Goal: Task Accomplishment & Management: Complete application form

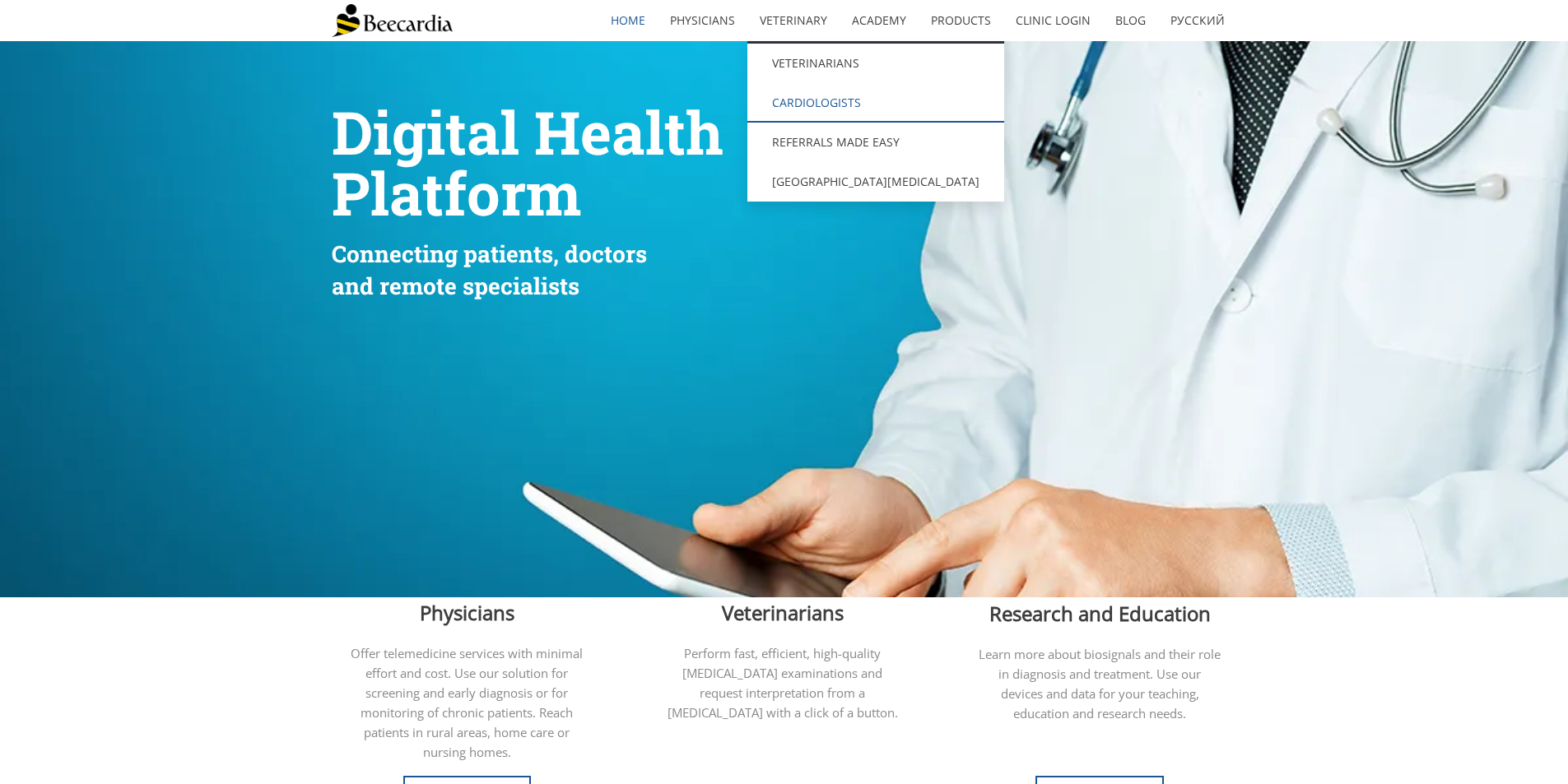
click at [810, 102] on link "Cardiologists" at bounding box center [875, 103] width 256 height 40
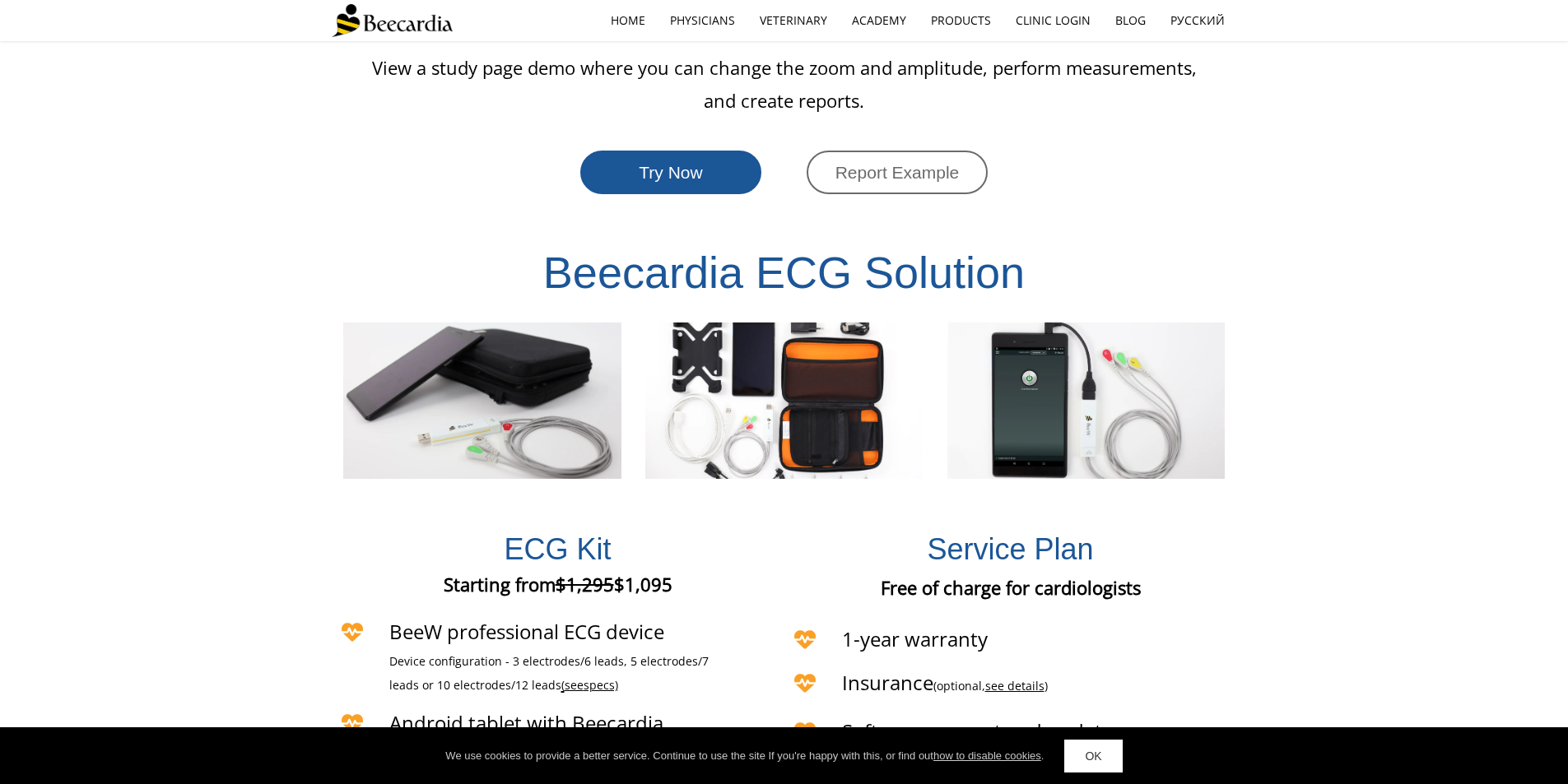
scroll to position [3219, 0]
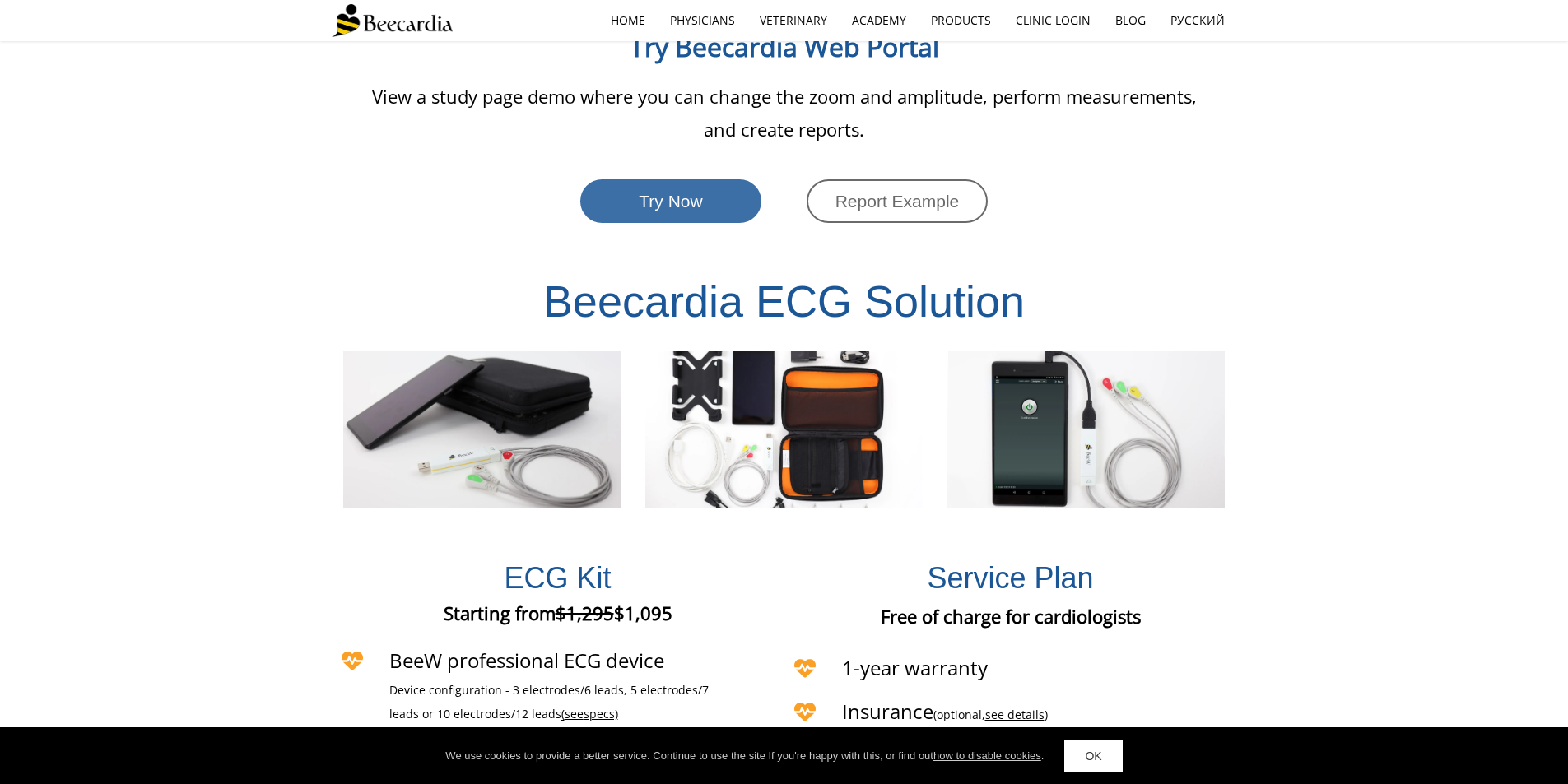
click at [692, 192] on span "Try Now" at bounding box center [670, 201] width 64 height 19
click at [880, 192] on span "Report Example" at bounding box center [897, 201] width 124 height 19
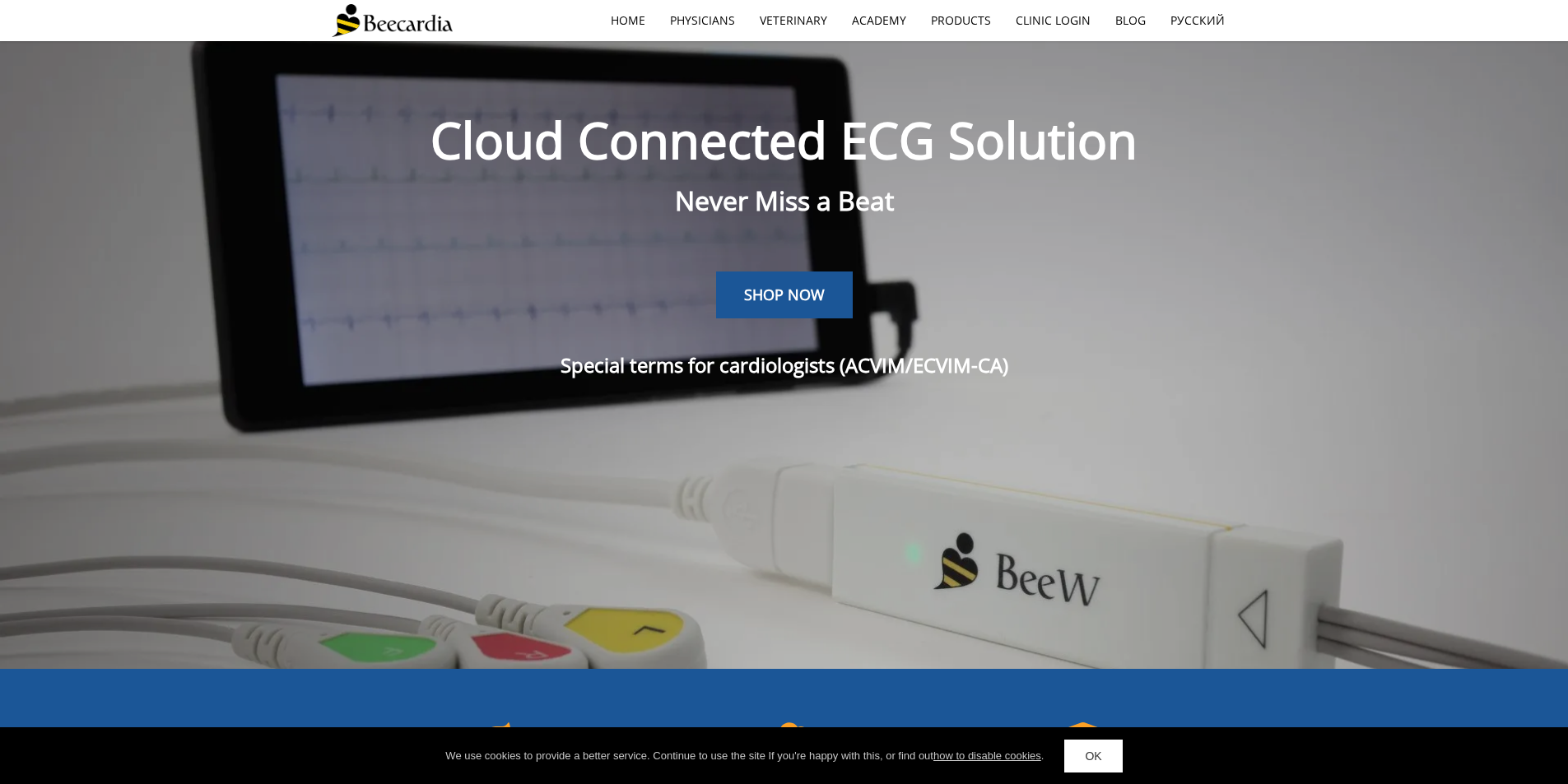
scroll to position [0, 0]
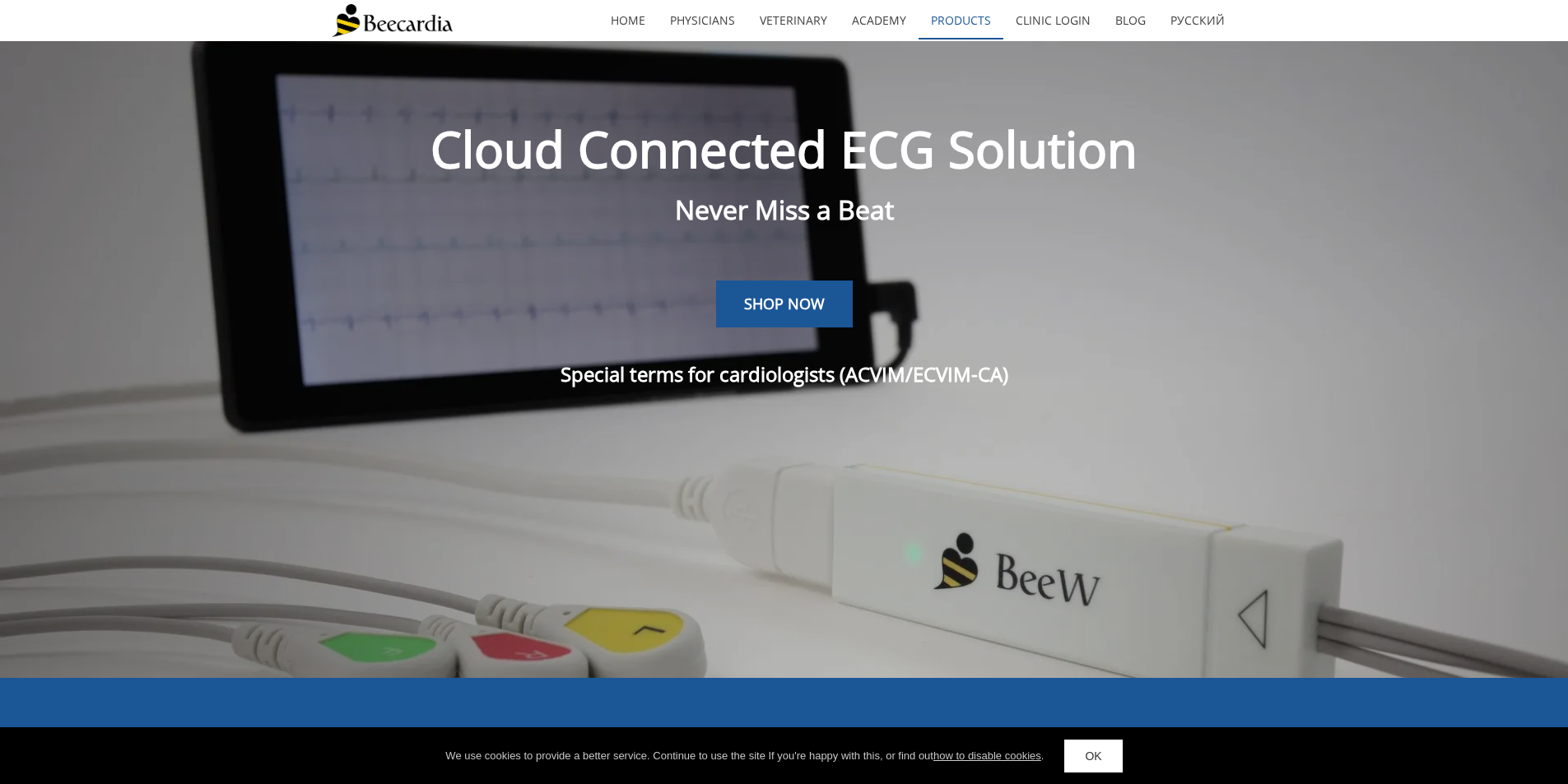
click at [952, 25] on link "Products" at bounding box center [961, 21] width 84 height 38
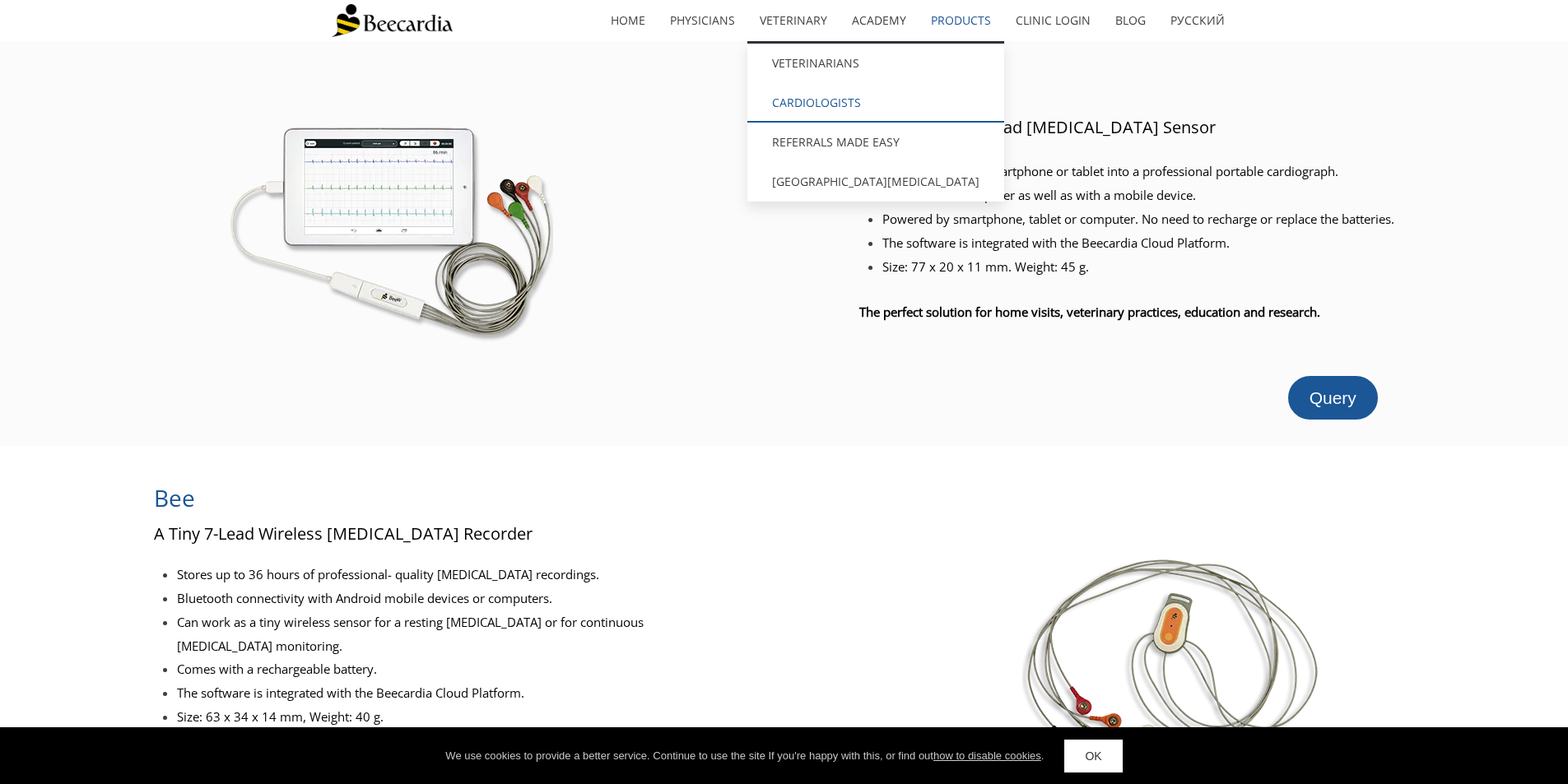
click at [791, 97] on link "Cardiologists" at bounding box center [875, 103] width 256 height 40
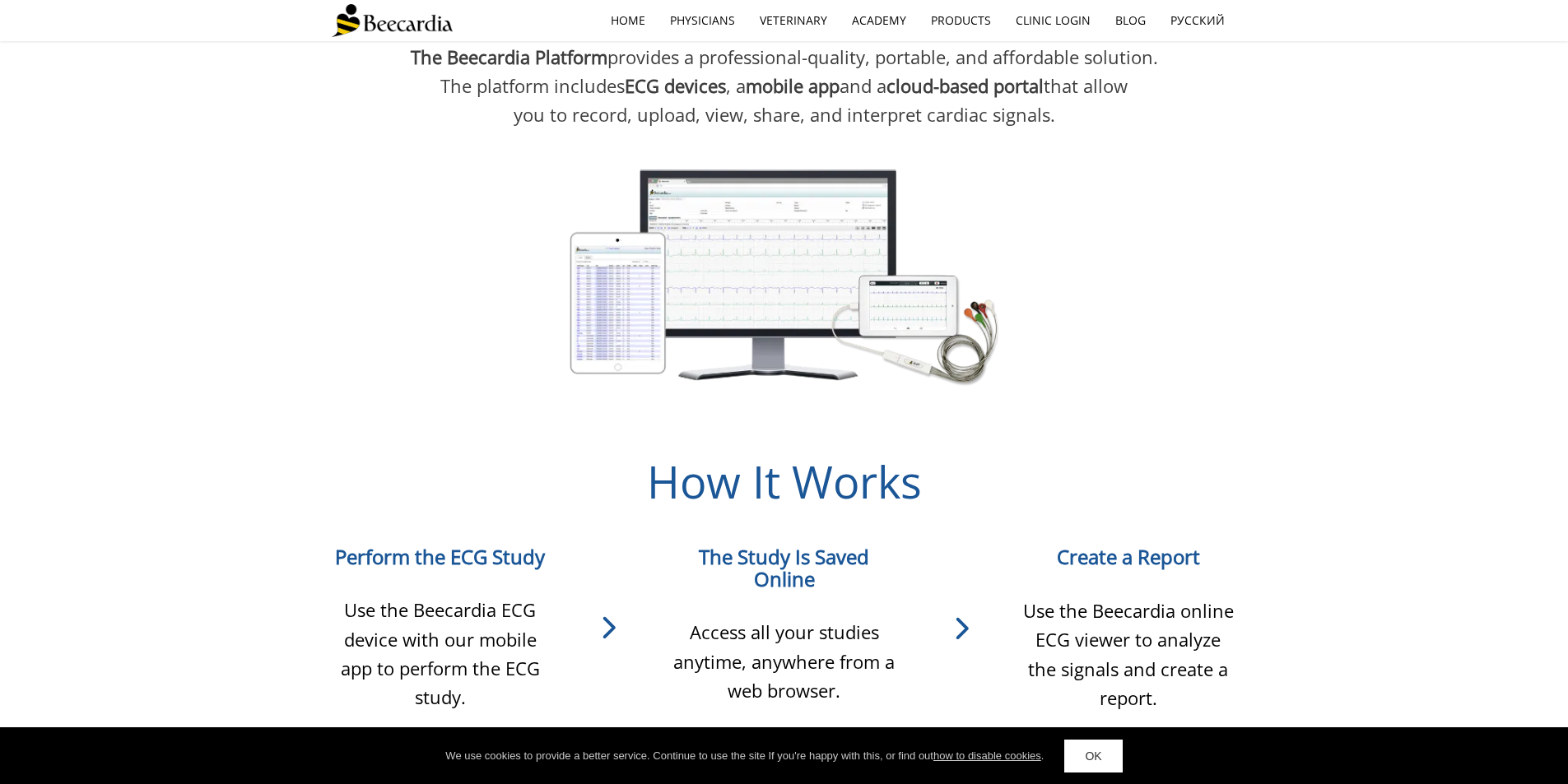
scroll to position [1276, 0]
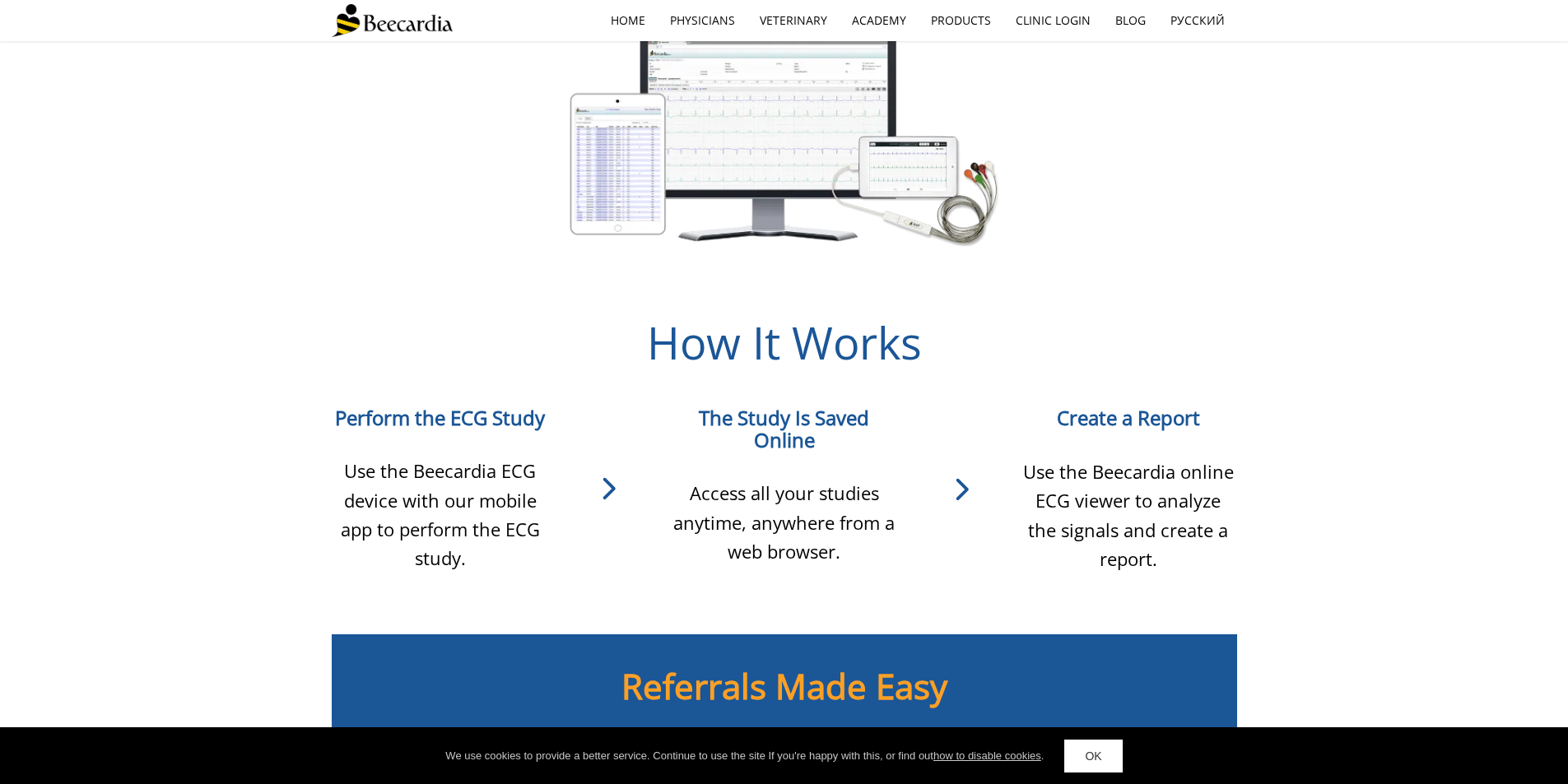
click at [960, 492] on icon at bounding box center [961, 490] width 118 height 49
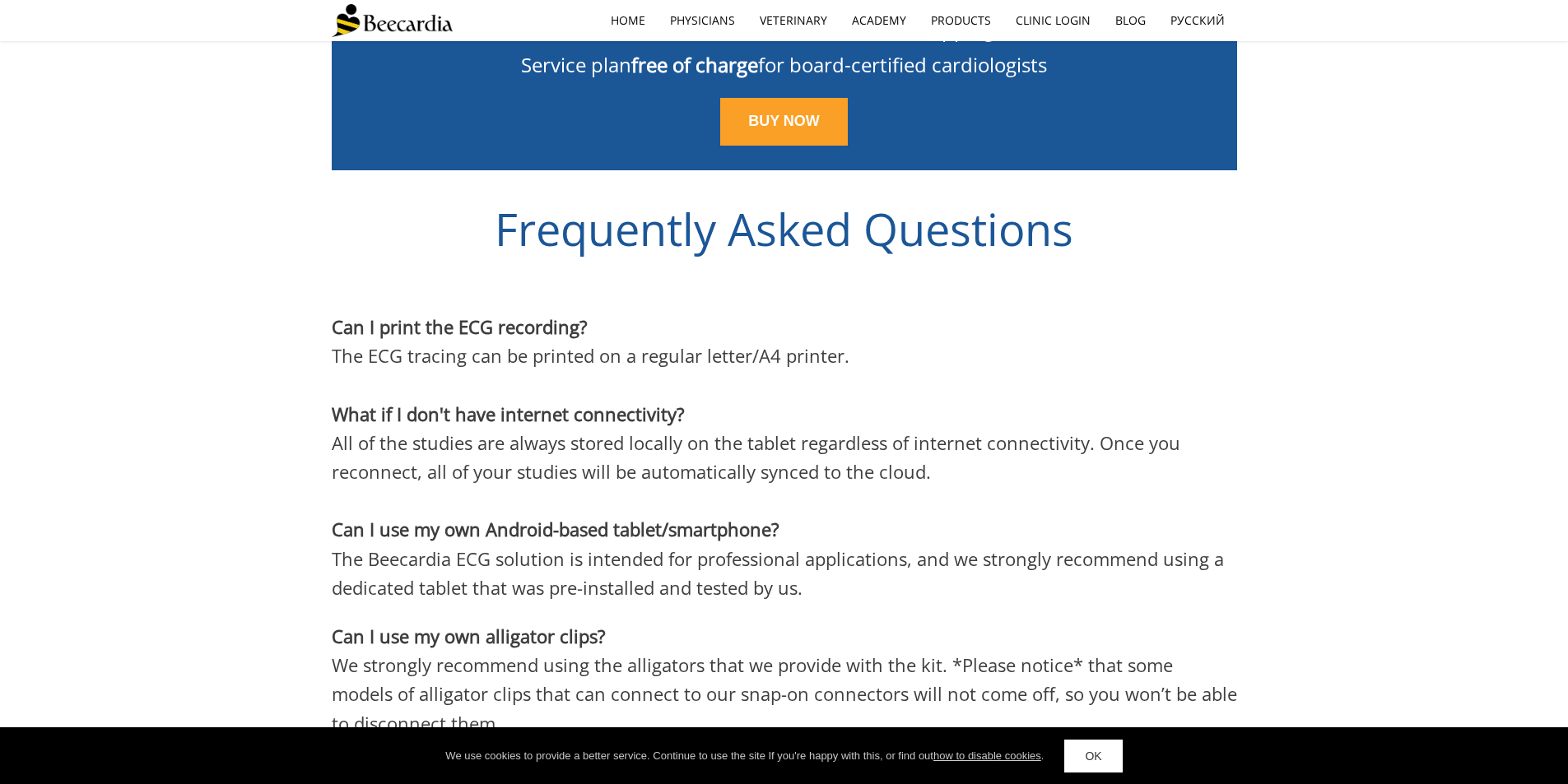
scroll to position [4535, 0]
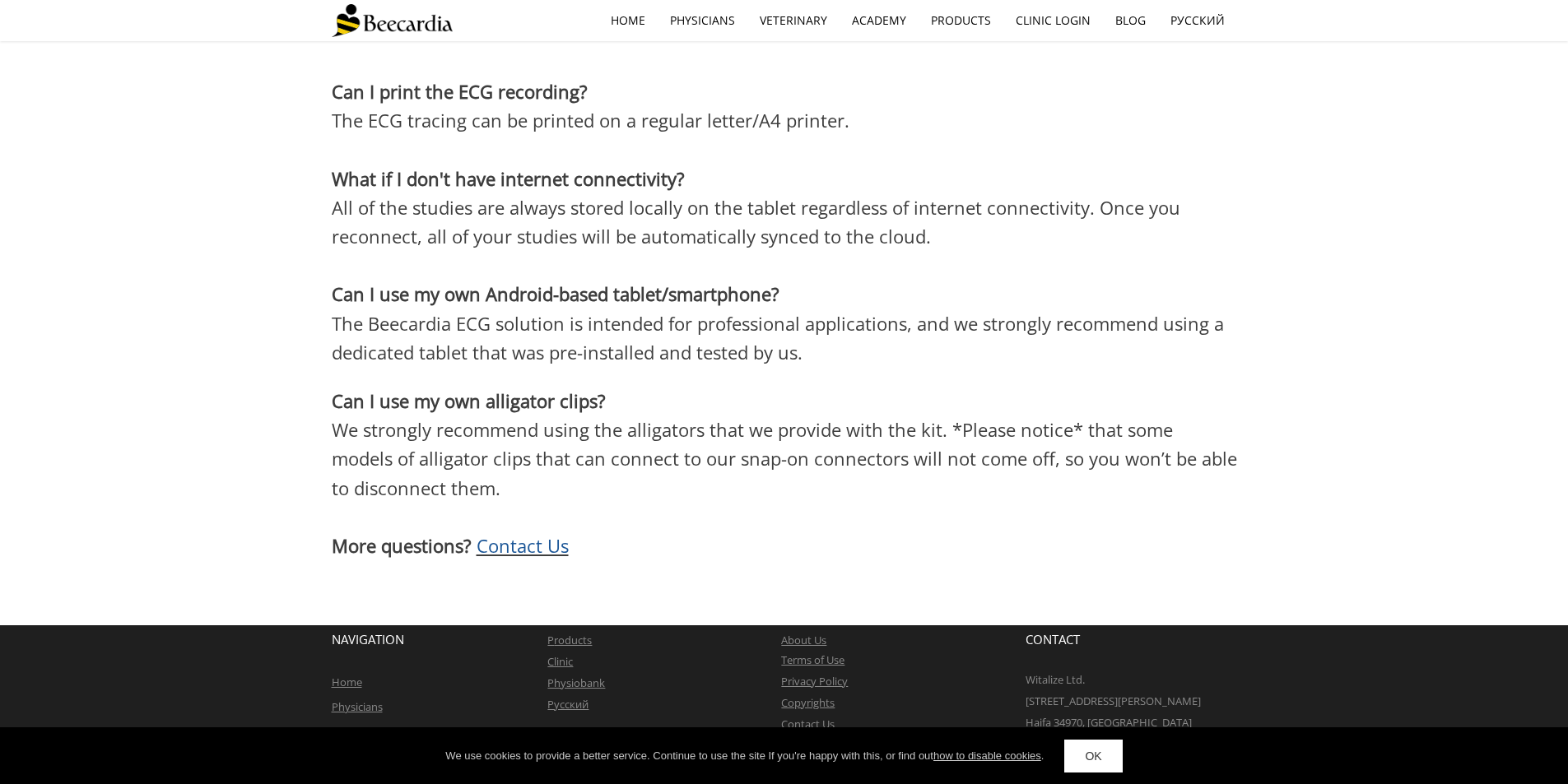
click at [542, 533] on span "Contact Us" at bounding box center [522, 546] width 92 height 25
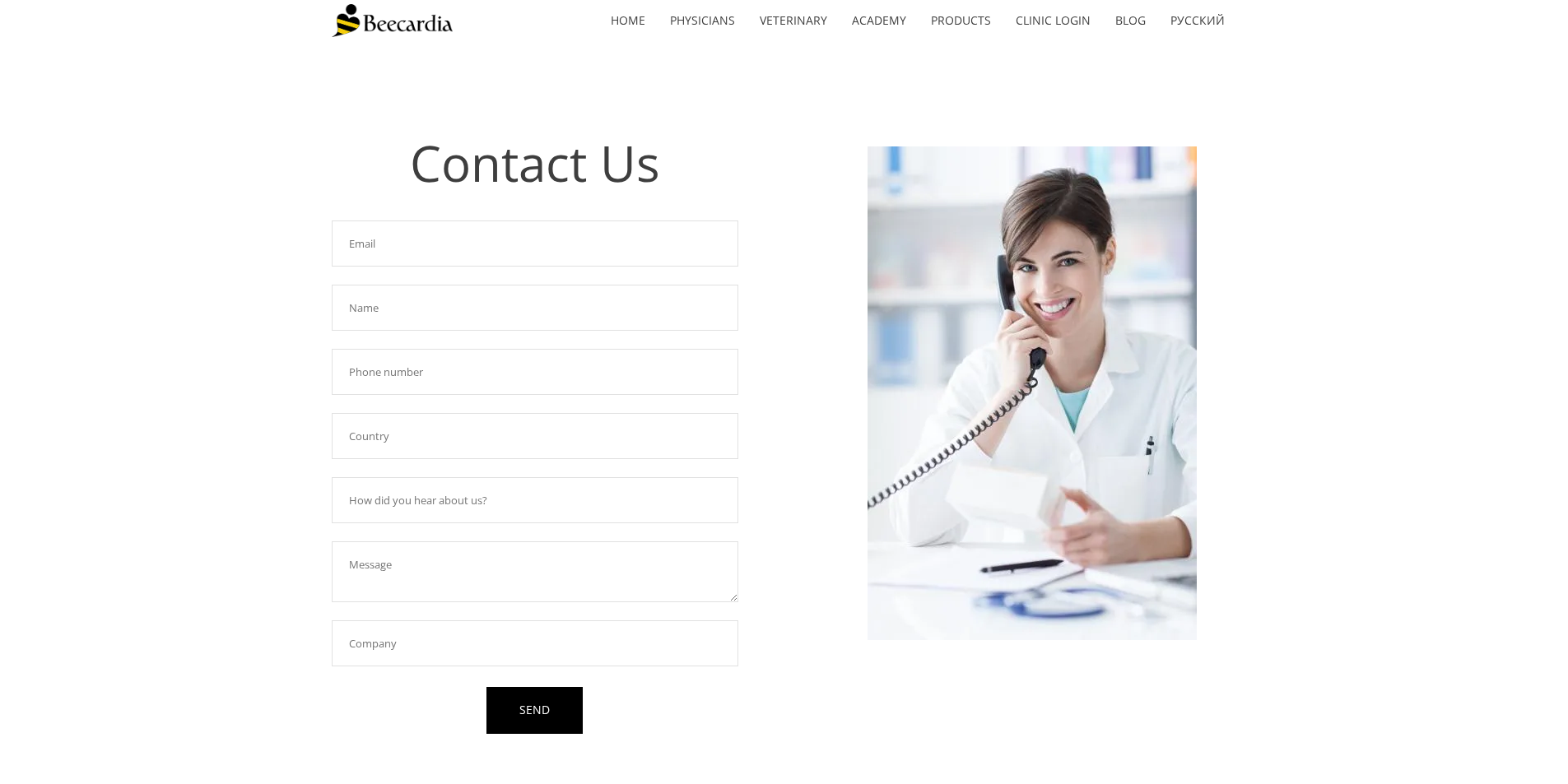
click at [401, 237] on input "text" at bounding box center [534, 243] width 406 height 47
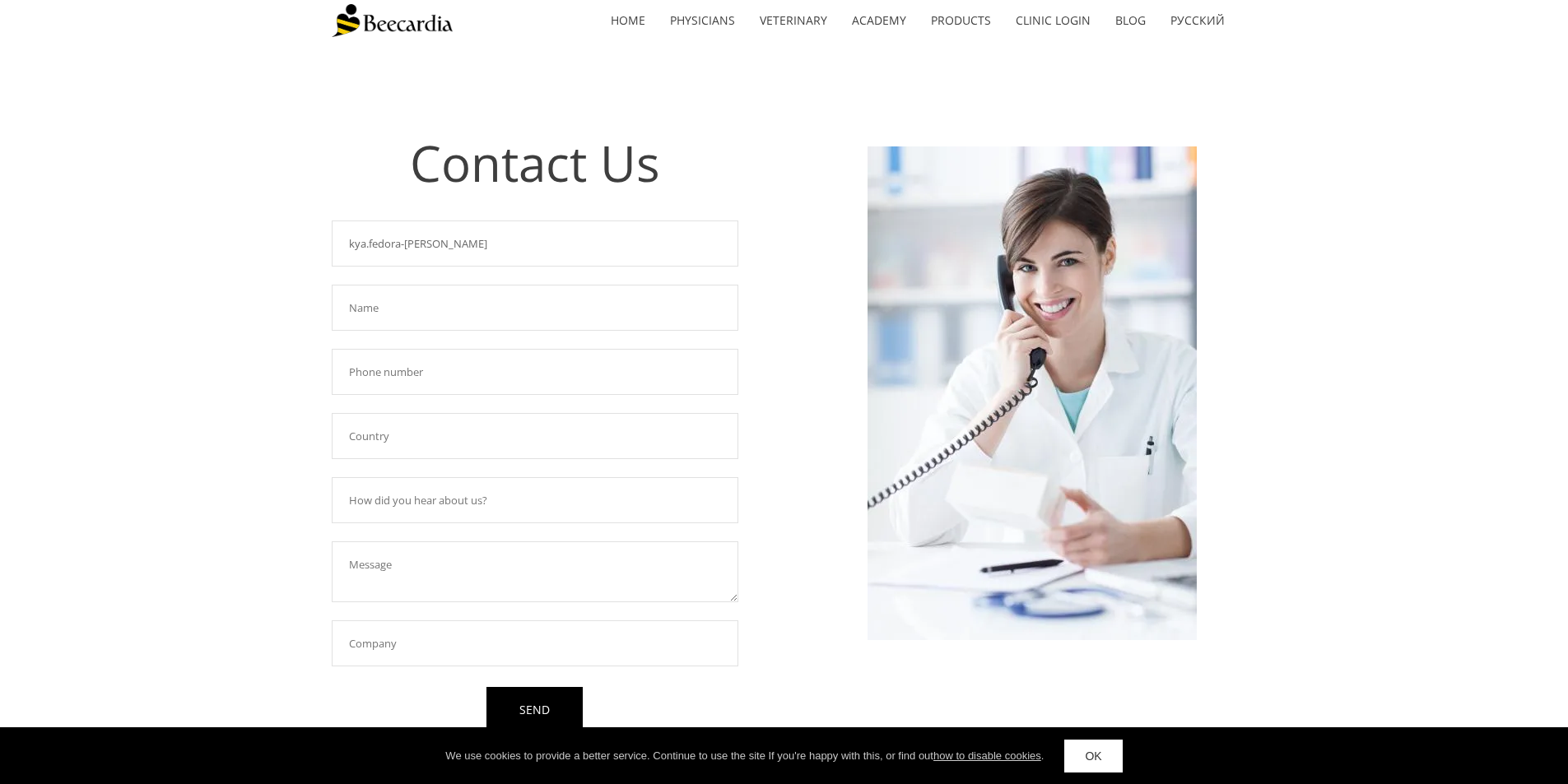
click at [497, 243] on input "kya.fedora-degarmo" at bounding box center [534, 243] width 406 height 47
type input "kya.fedora-degarmo@thrivevet.com"
type input "Kya"
type input "5053636372"
type input "United States"
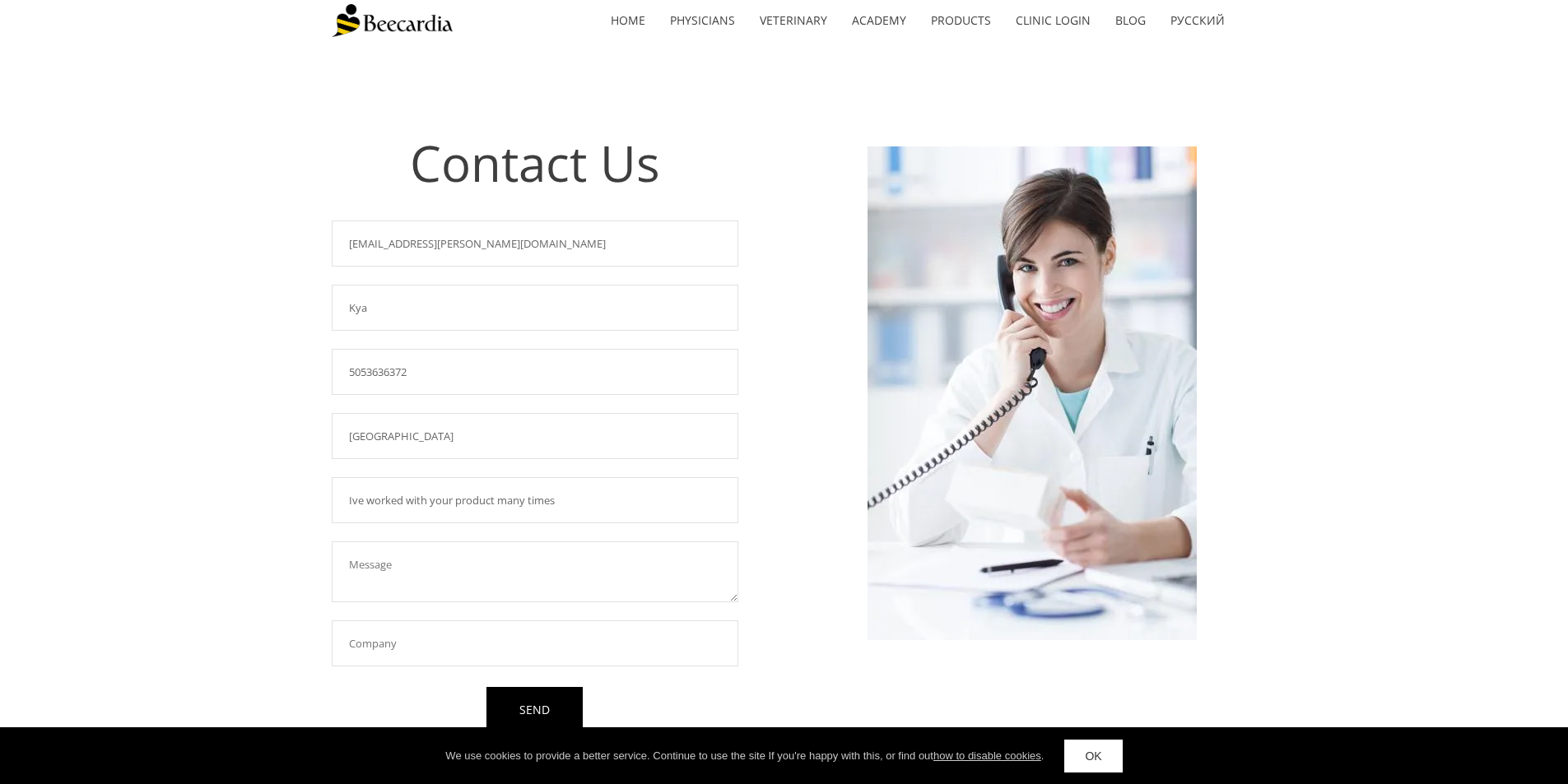
type input "Ive worked with your product many times"
click at [699, 564] on textarea "I recently ordered an ECG kit with a 12 lead system from you (ref# 29" at bounding box center [534, 571] width 406 height 61
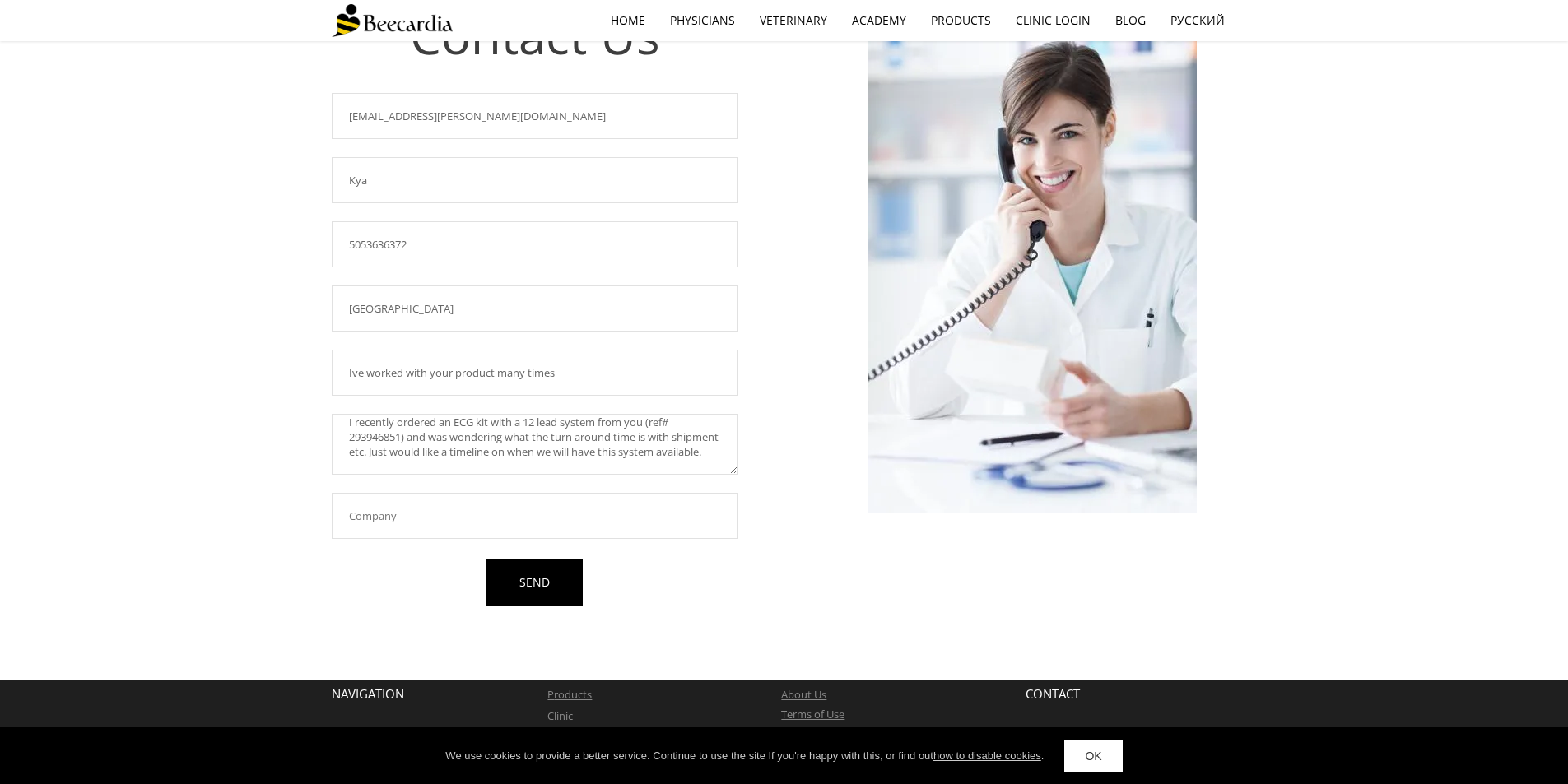
scroll to position [164, 0]
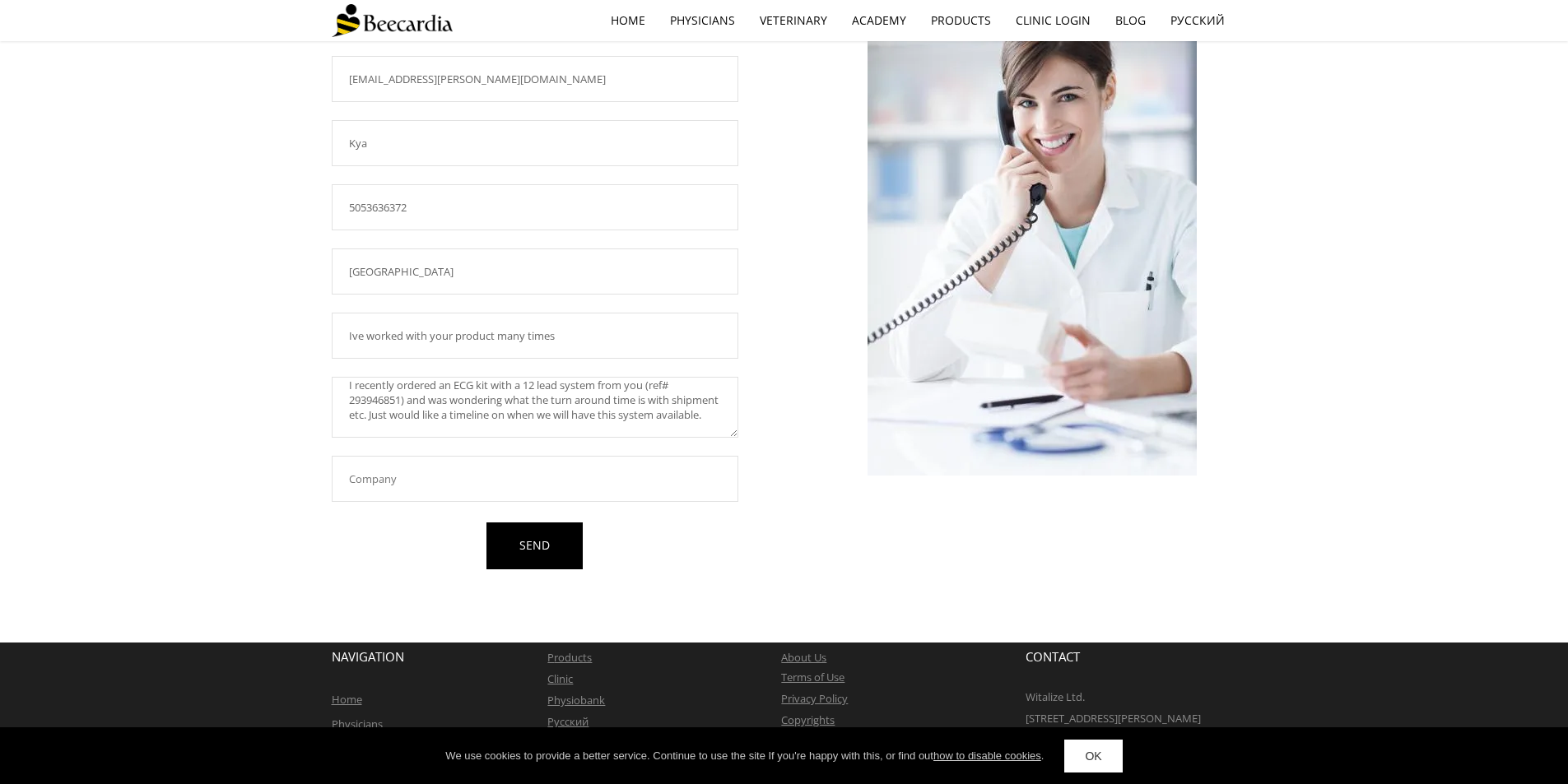
type textarea "I recently ordered an ECG kit with a 12 lead system from you (ref# 293946851) a…"
click at [414, 480] on input "text" at bounding box center [534, 478] width 406 height 47
type input "Thrive- Advanced Veterinary Care"
click at [559, 551] on link "SEND" at bounding box center [533, 546] width 96 height 47
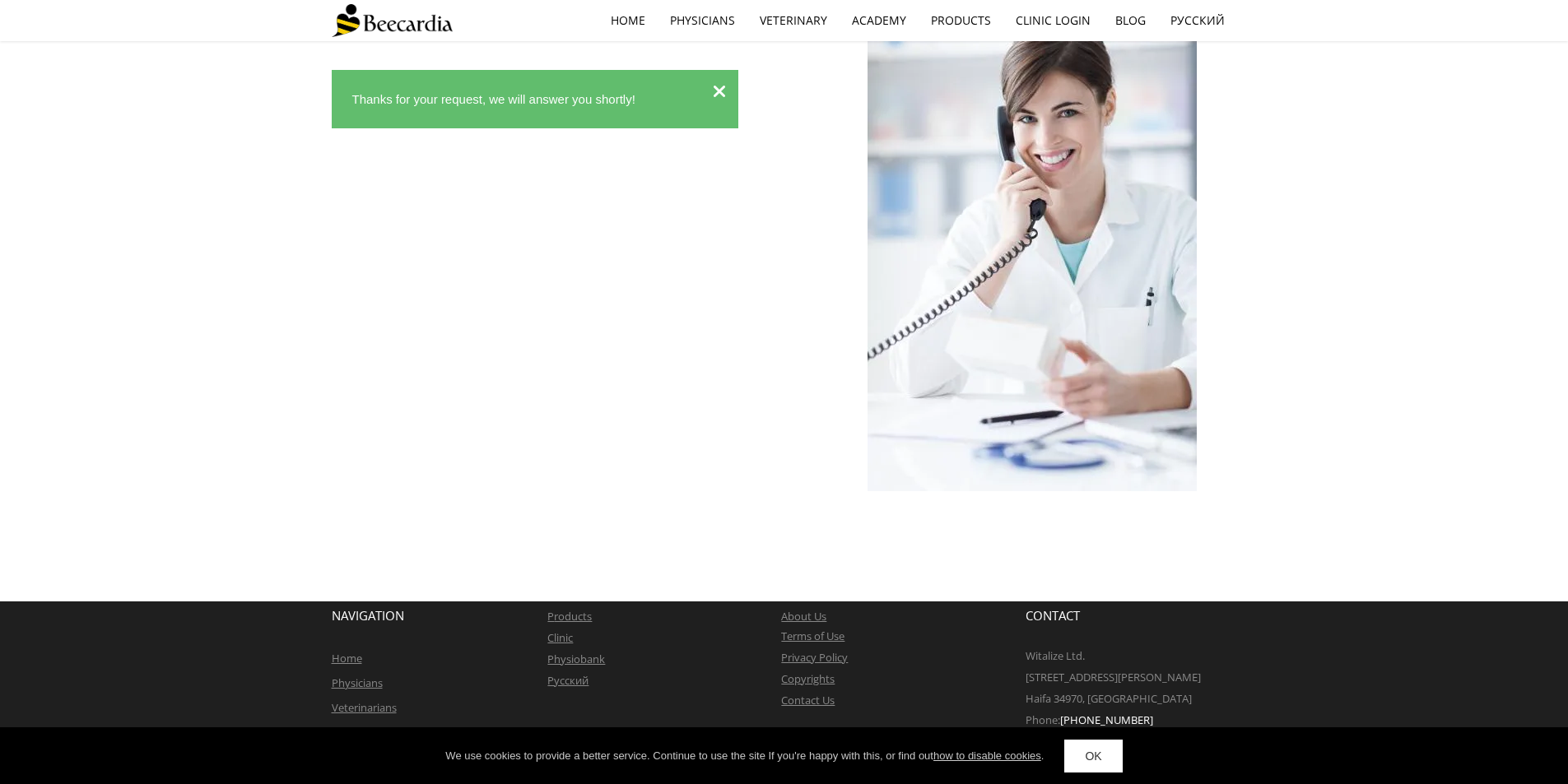
click at [716, 84] on icon at bounding box center [719, 91] width 13 height 18
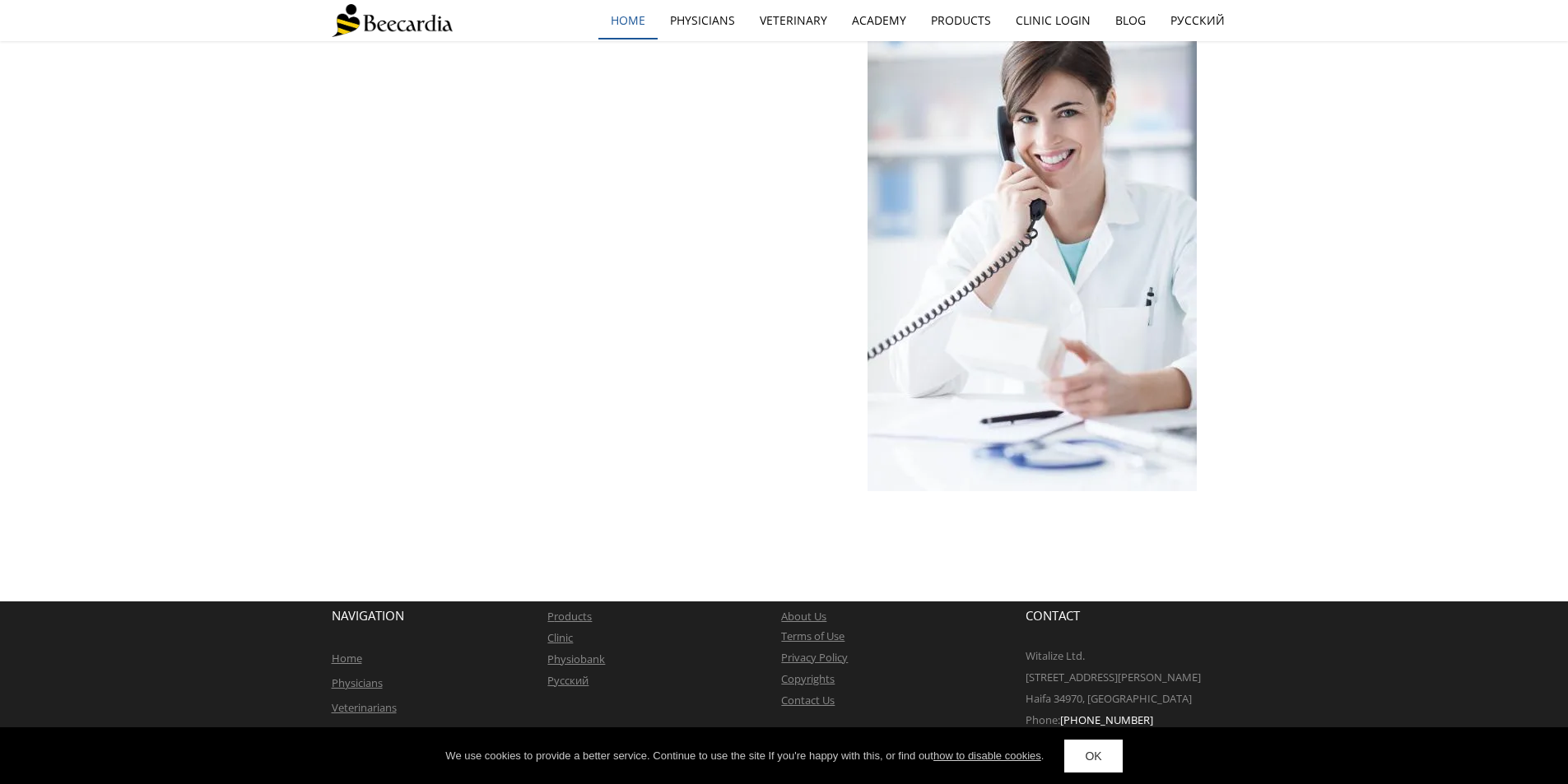
click at [636, 12] on link "home" at bounding box center [627, 21] width 59 height 38
